Goal: Transaction & Acquisition: Purchase product/service

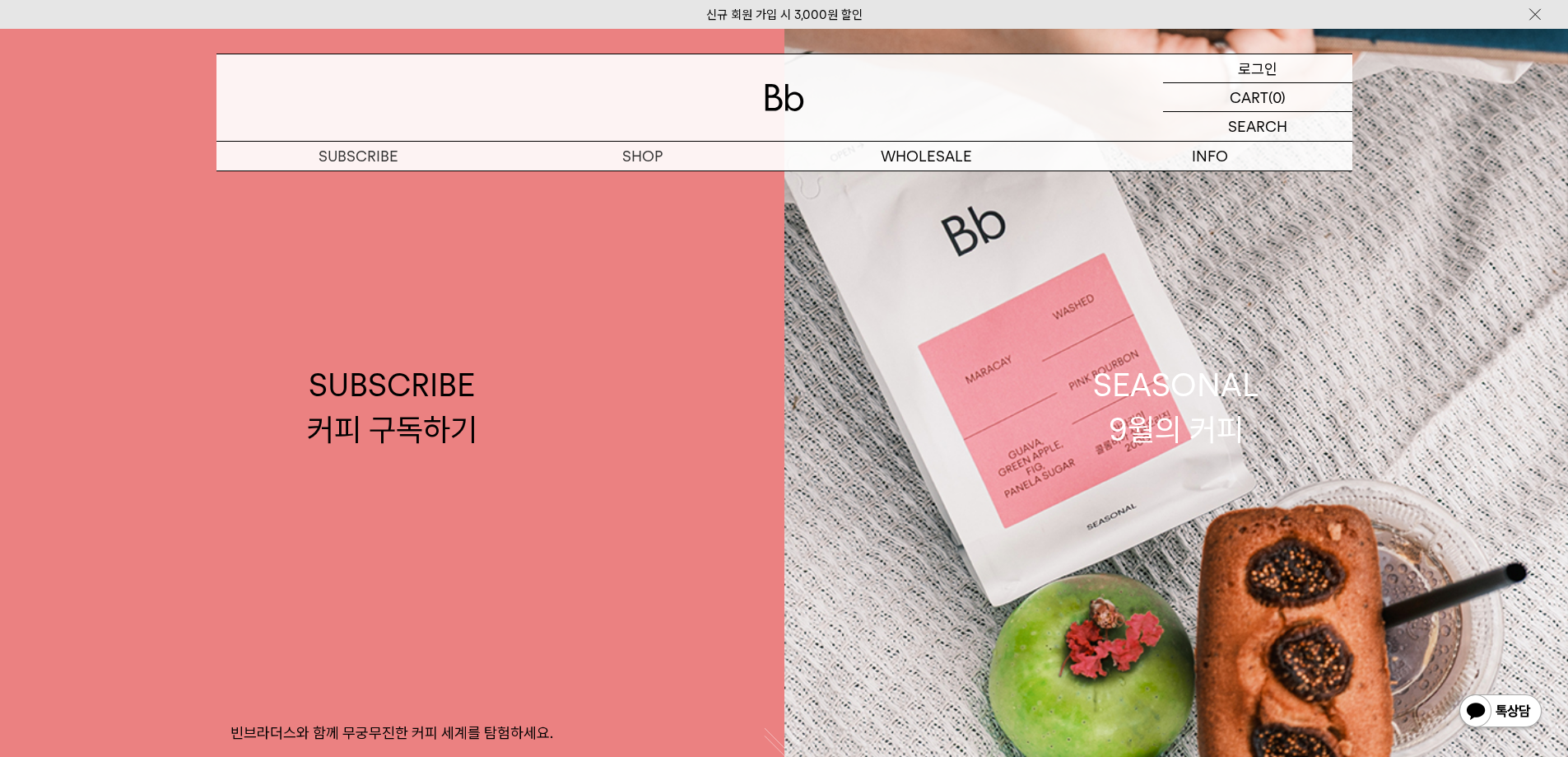
click at [1242, 69] on p "로그인" at bounding box center [1257, 69] width 40 height 28
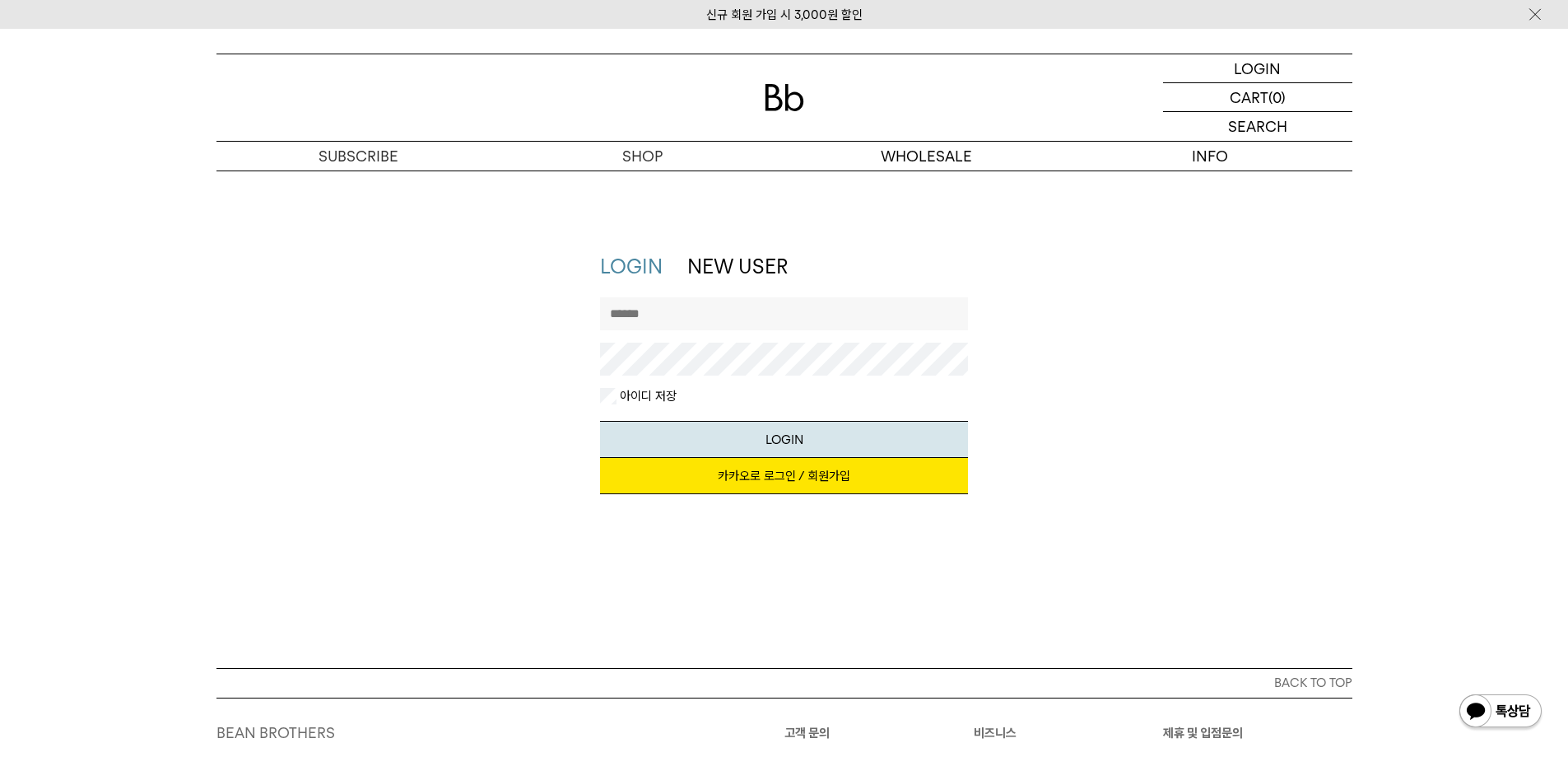
click at [754, 473] on link "카카오로 로그인 / 회원가입" at bounding box center [784, 476] width 368 height 36
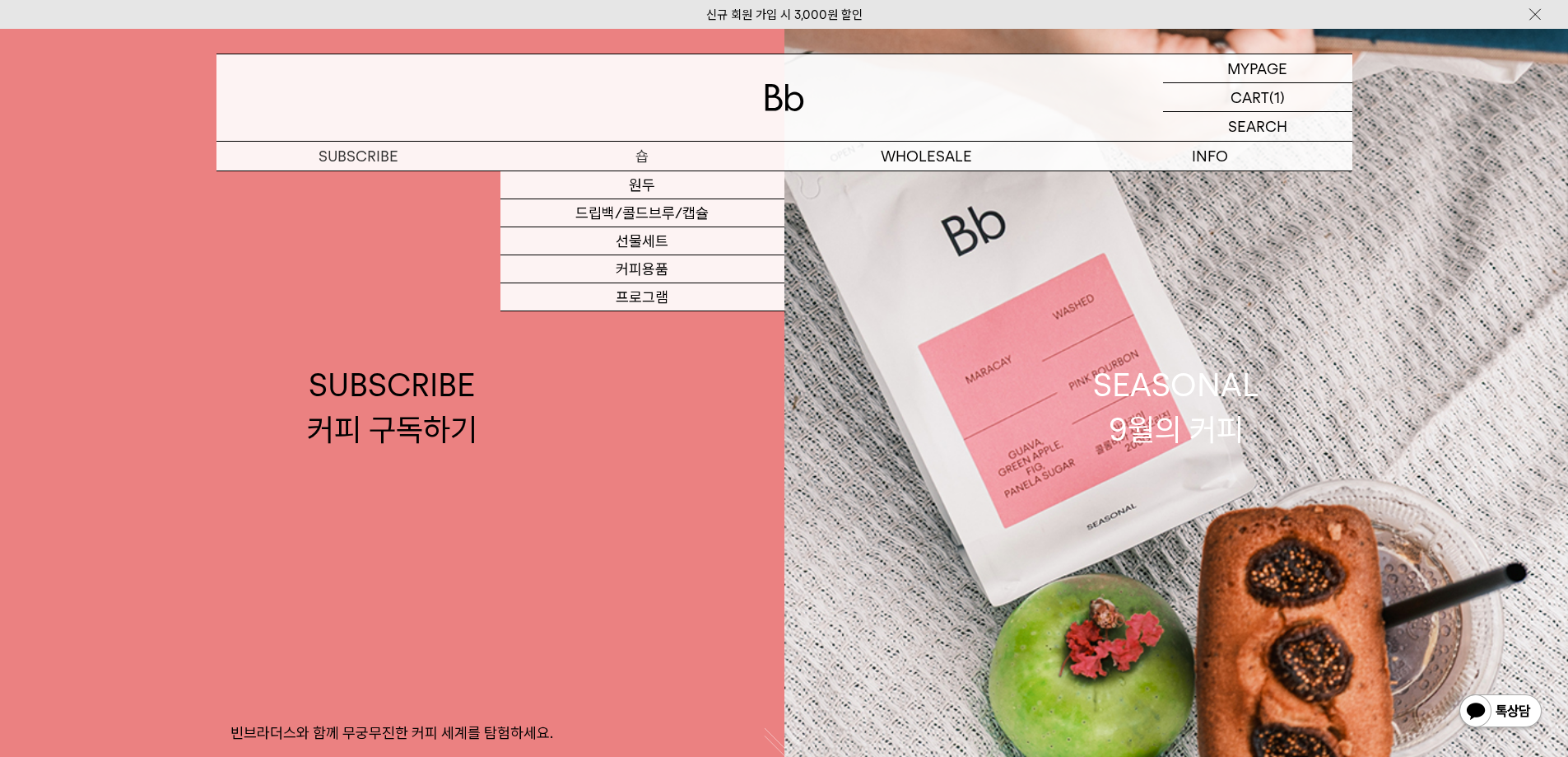
click at [620, 152] on p "숍" at bounding box center [643, 156] width 284 height 29
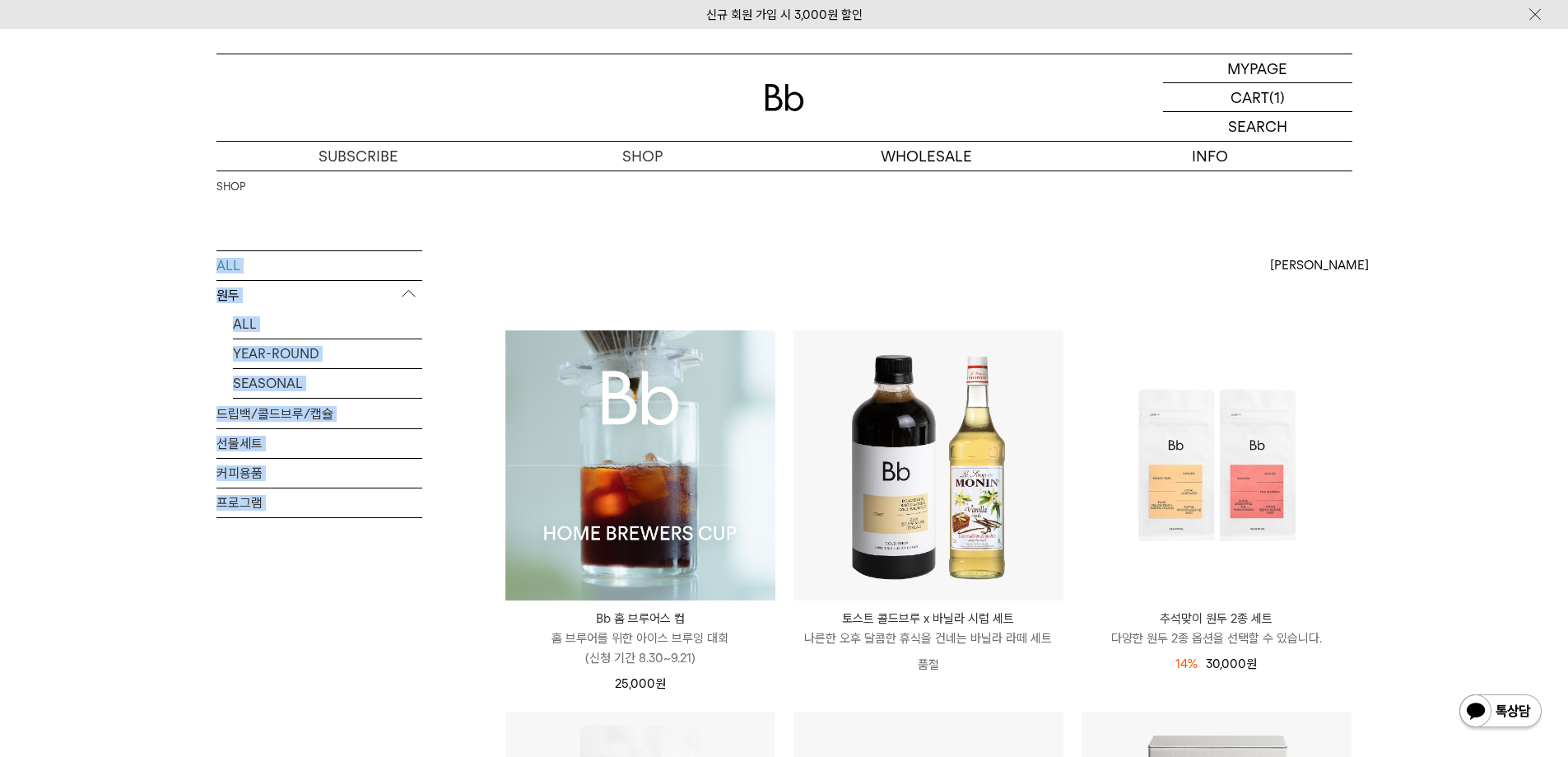
click at [223, 434] on link "선물세트" at bounding box center [319, 443] width 206 height 29
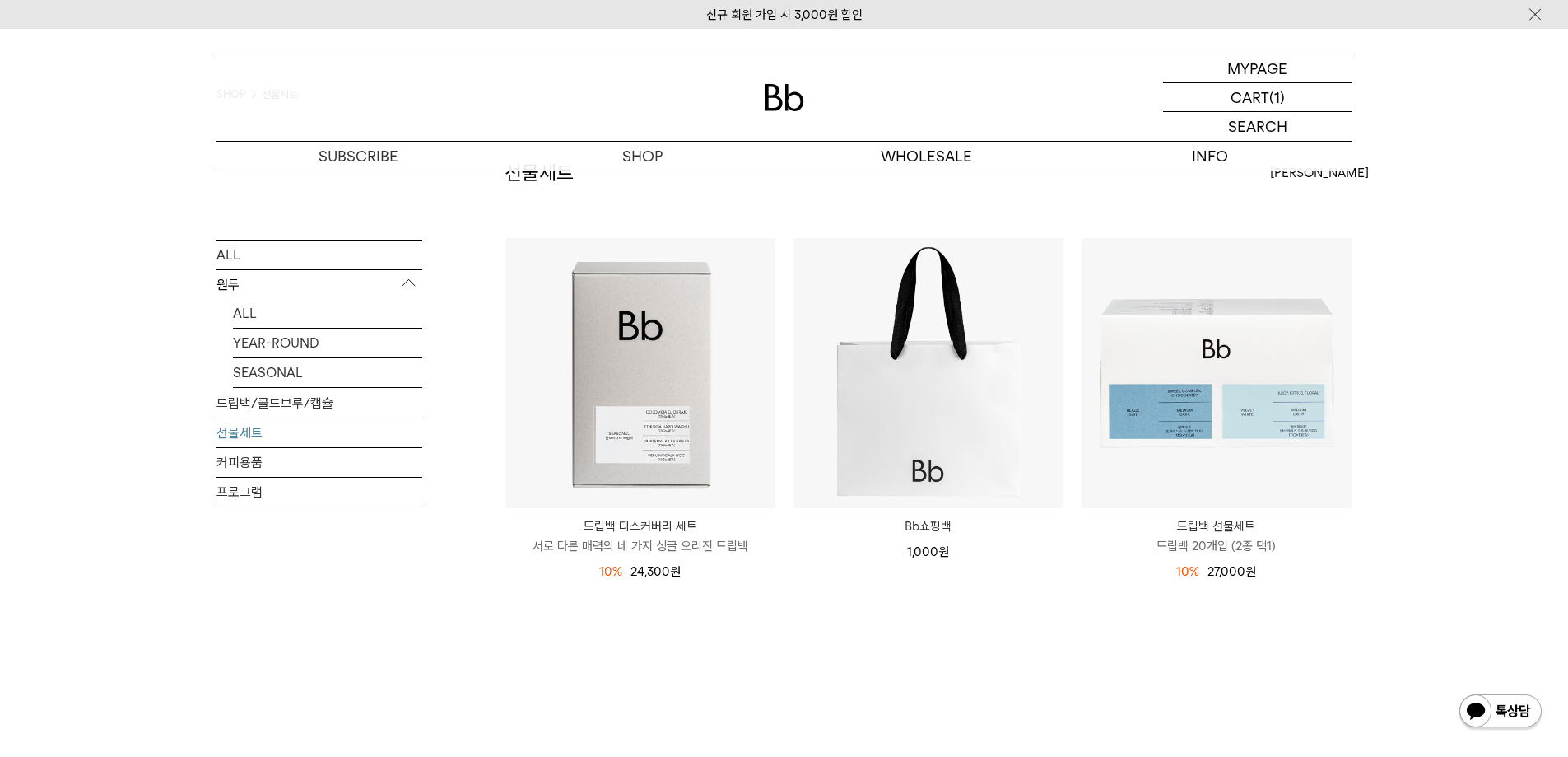
scroll to position [220, 0]
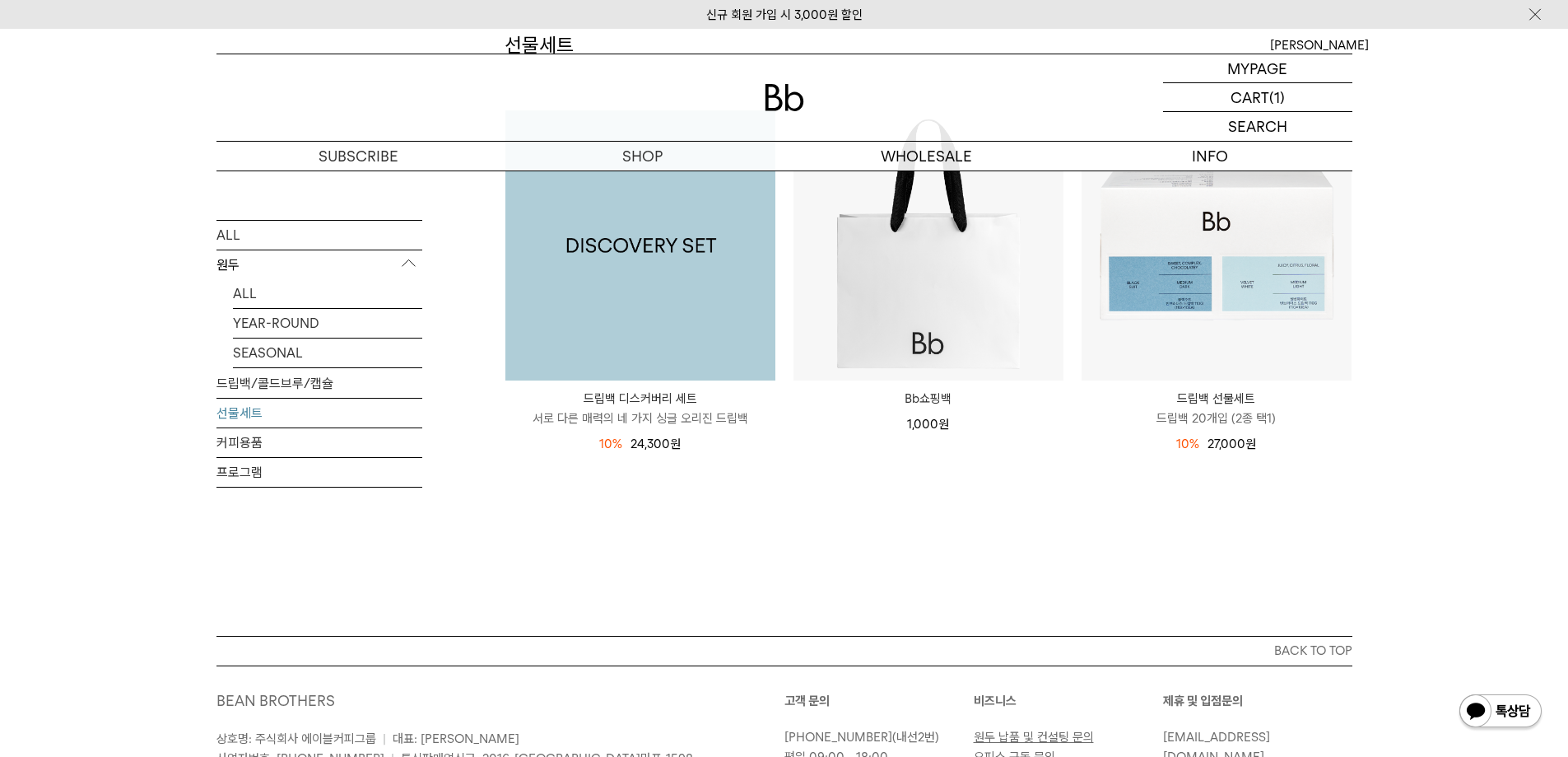
click at [679, 236] on img at bounding box center [640, 245] width 270 height 270
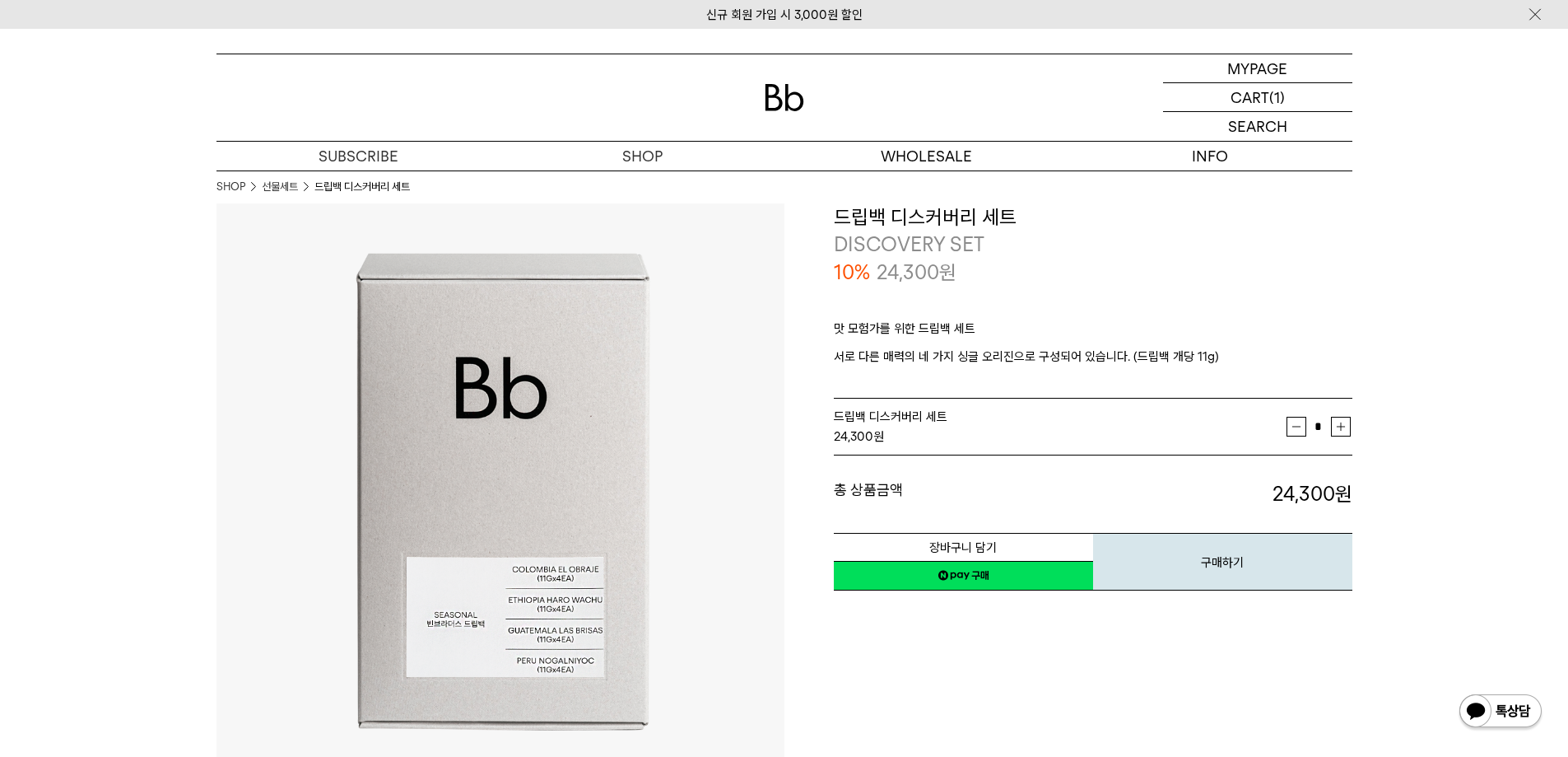
click at [997, 678] on div "**********" at bounding box center [1068, 487] width 568 height 569
click at [1256, 71] on p "마이페이지" at bounding box center [1257, 69] width 66 height 28
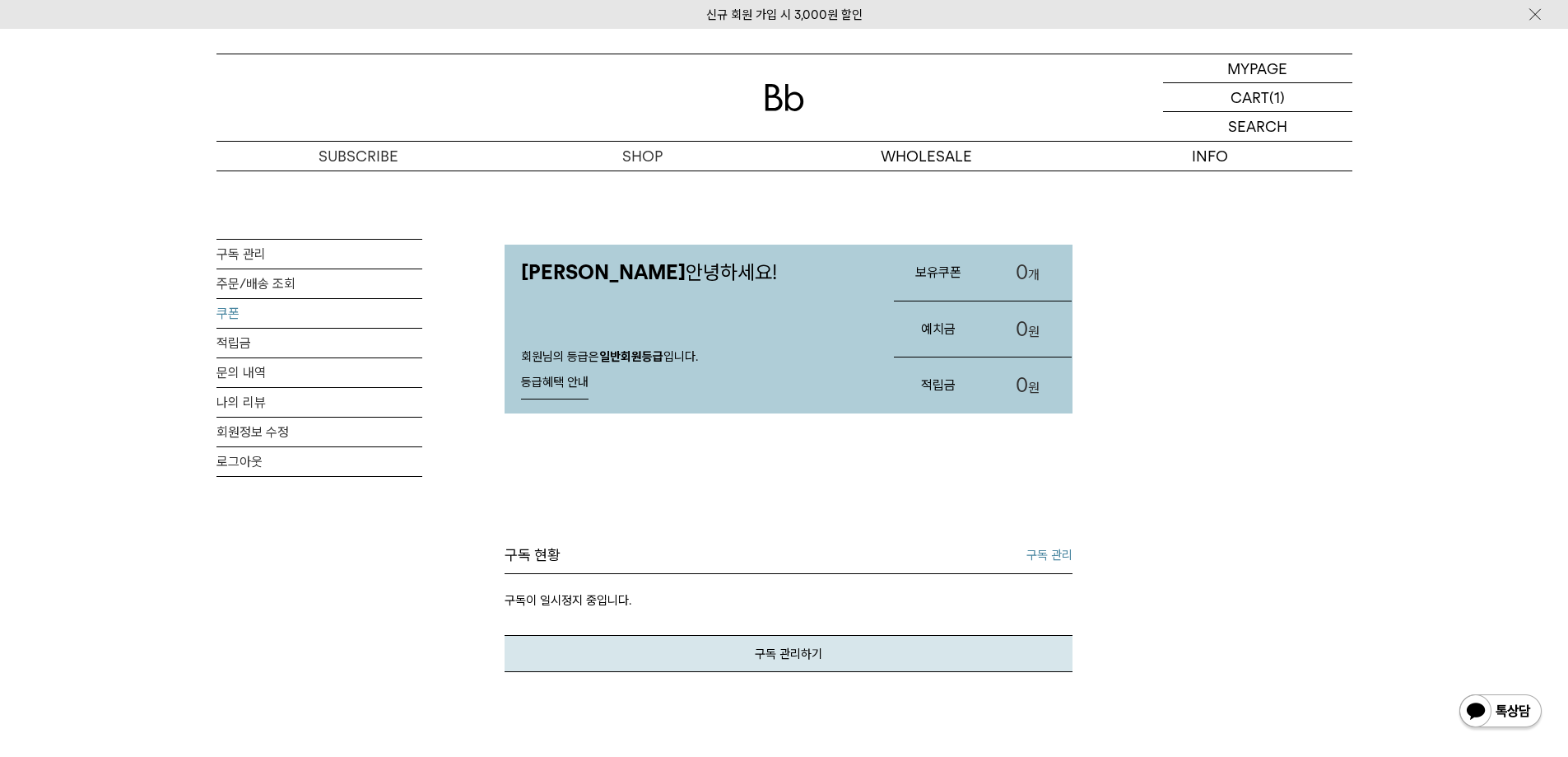
click at [223, 314] on link "쿠폰" at bounding box center [319, 313] width 206 height 29
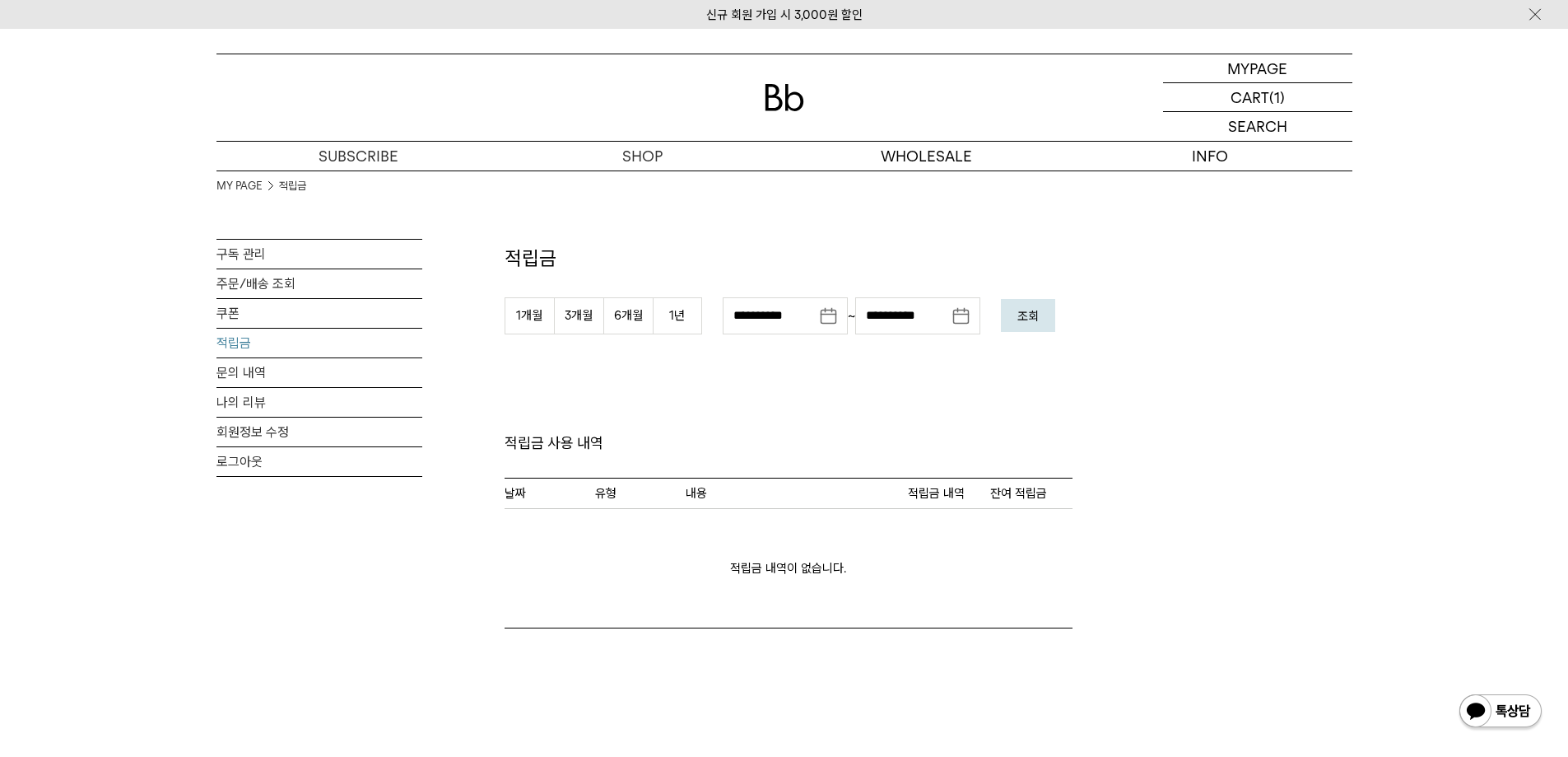
click at [789, 101] on img at bounding box center [784, 97] width 40 height 27
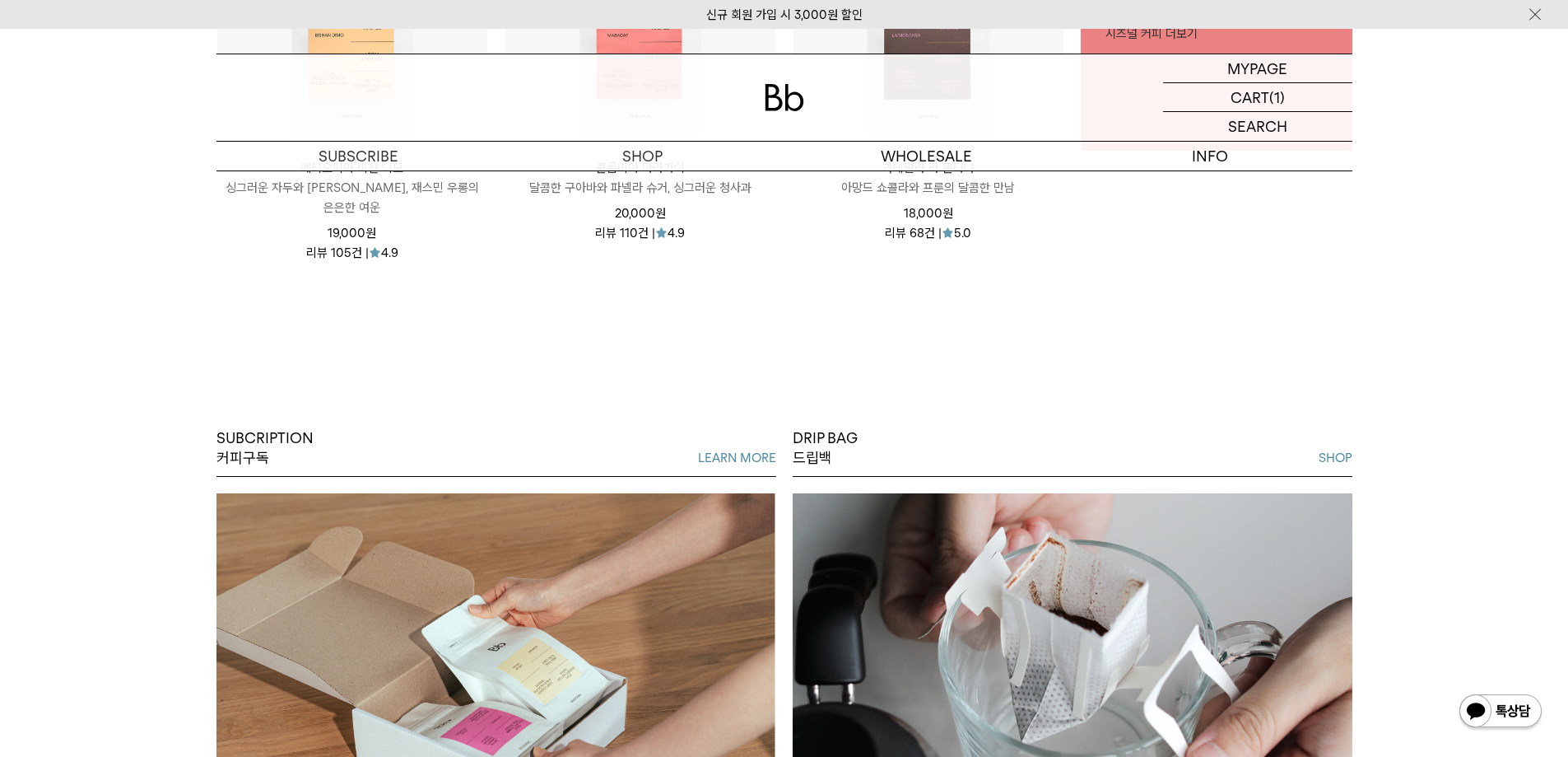
scroll to position [988, 0]
